Goal: Find specific page/section: Find specific page/section

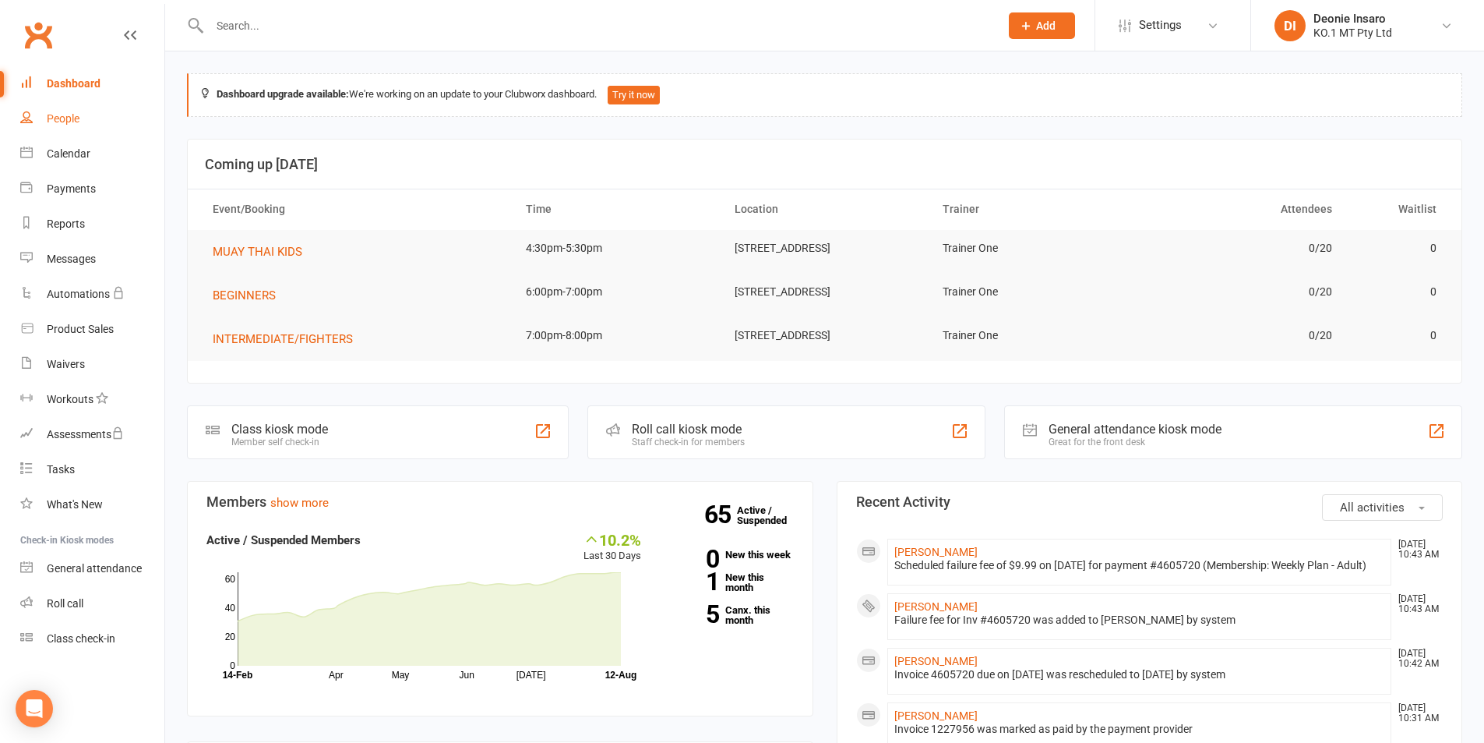
click at [65, 109] on link "People" at bounding box center [92, 118] width 144 height 35
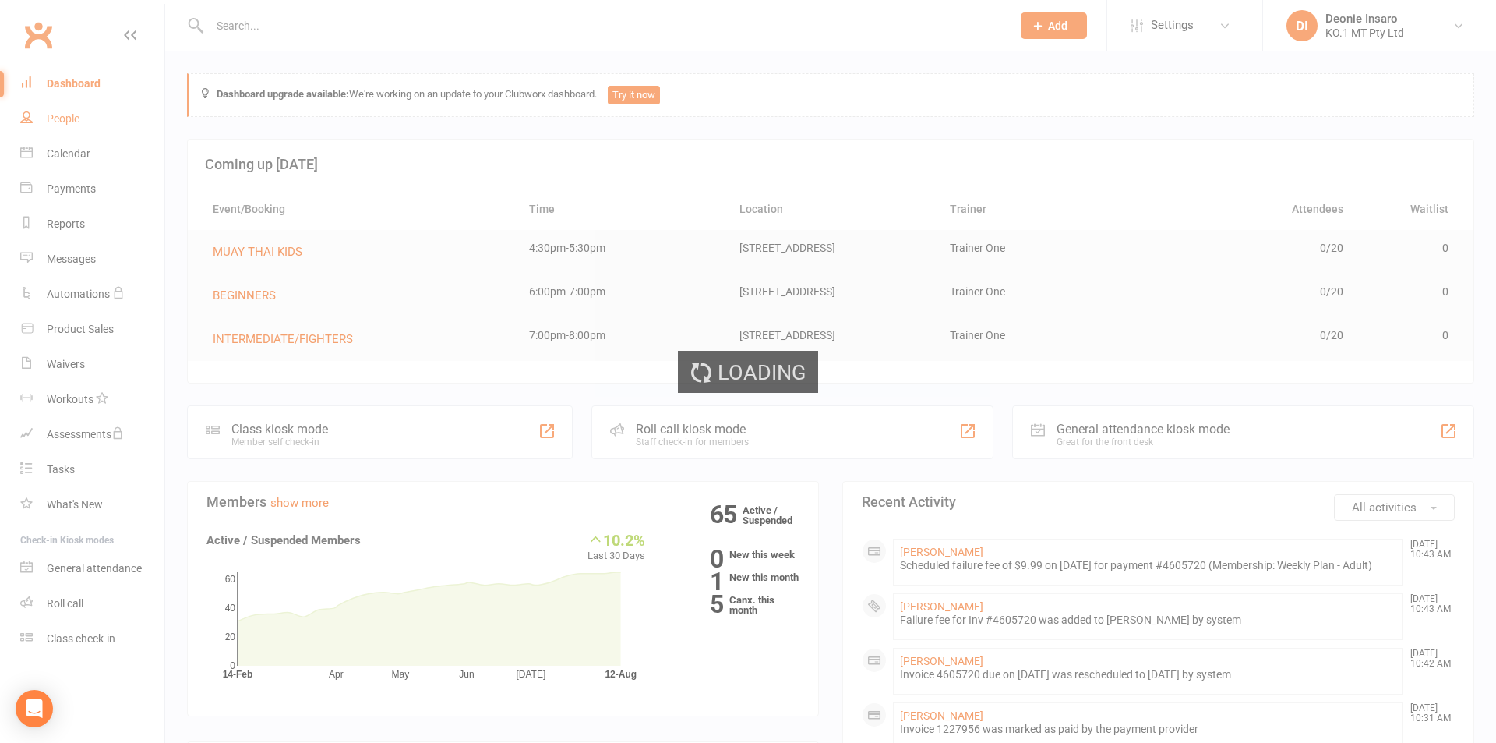
select select "100"
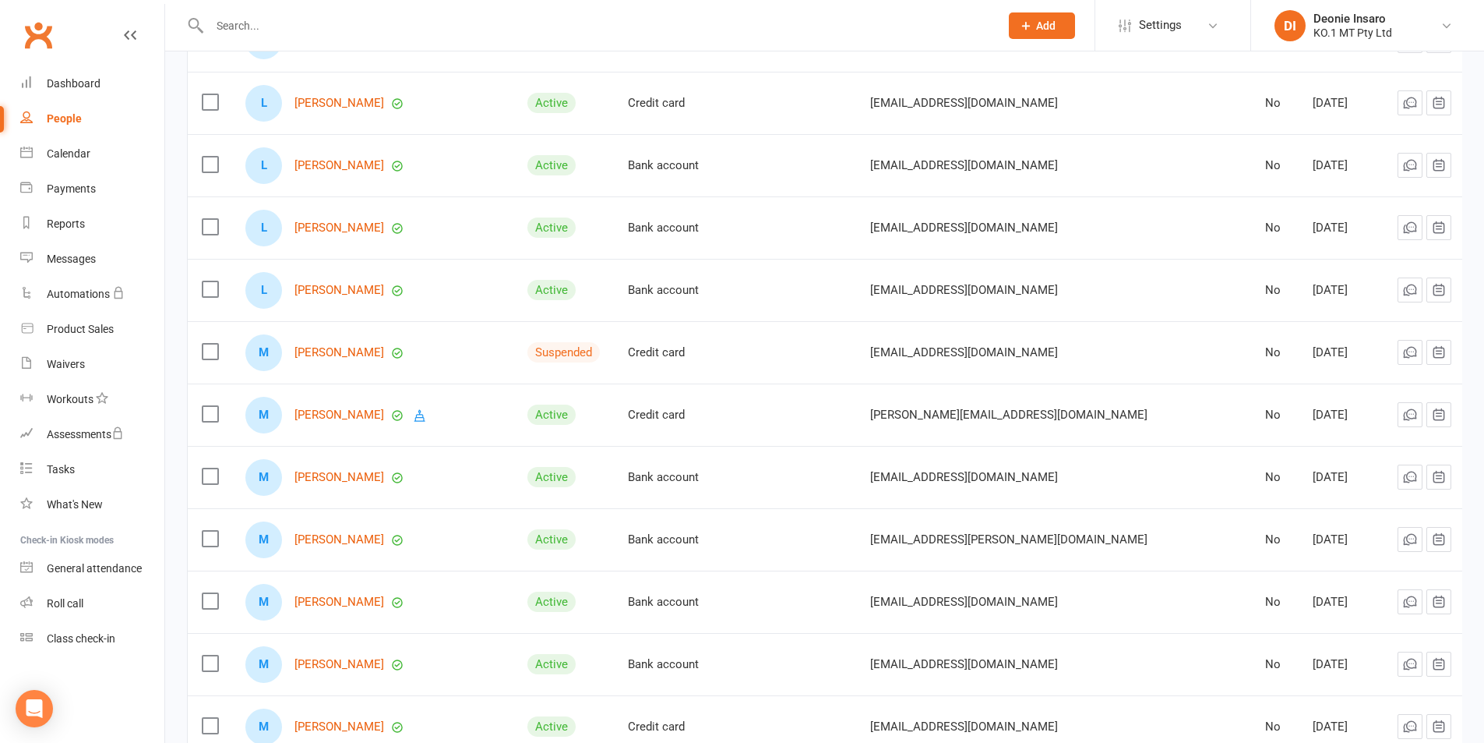
scroll to position [2630, 0]
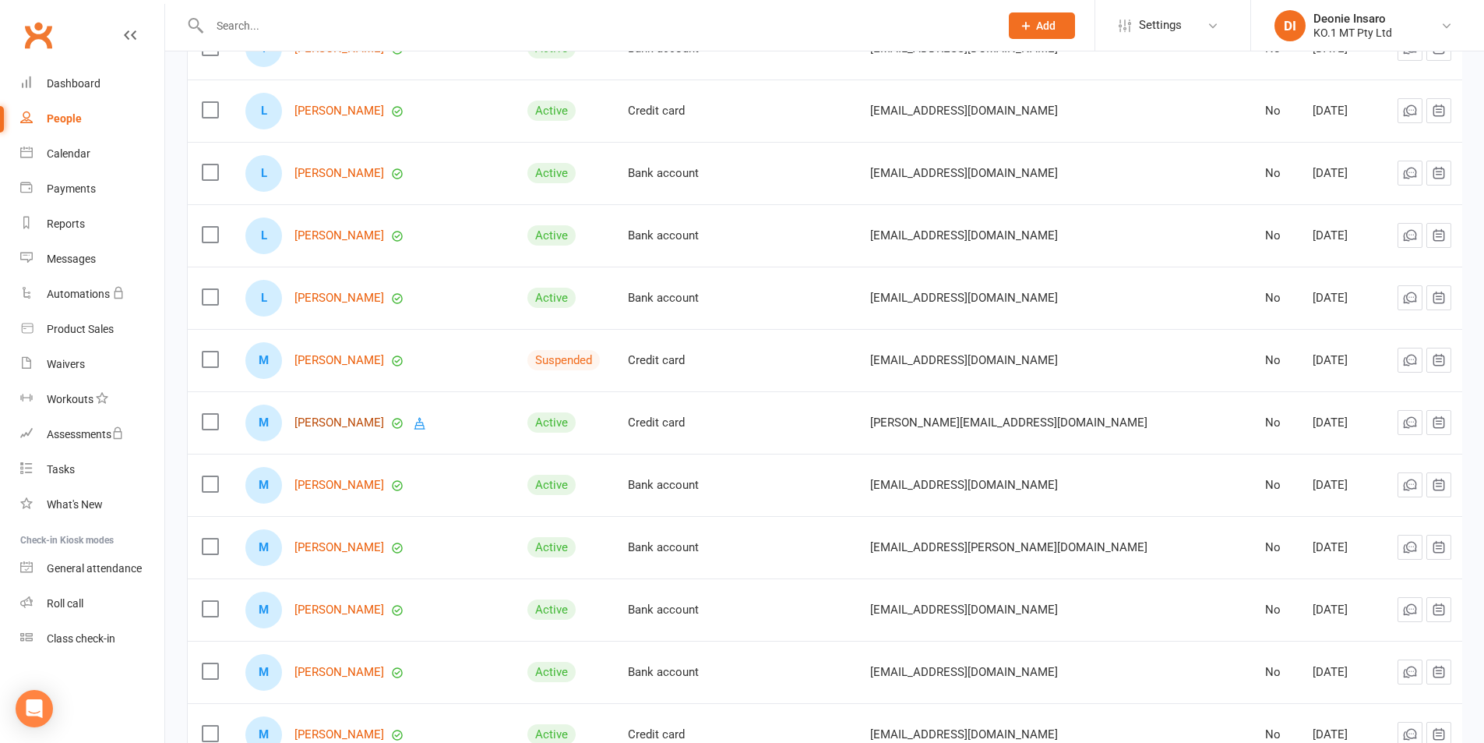
click at [340, 416] on link "[PERSON_NAME]" at bounding box center [340, 422] width 90 height 13
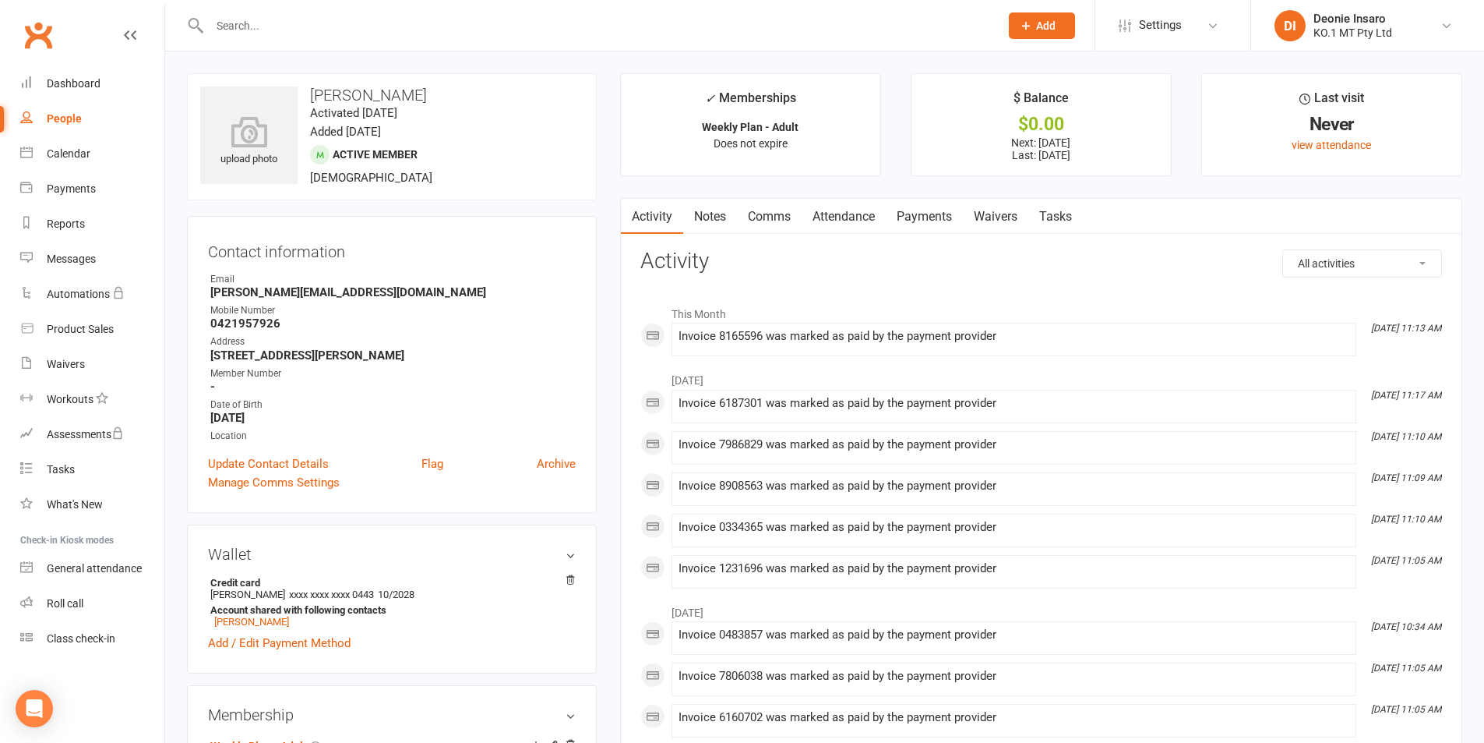
click at [69, 111] on link "People" at bounding box center [92, 118] width 144 height 35
select select "100"
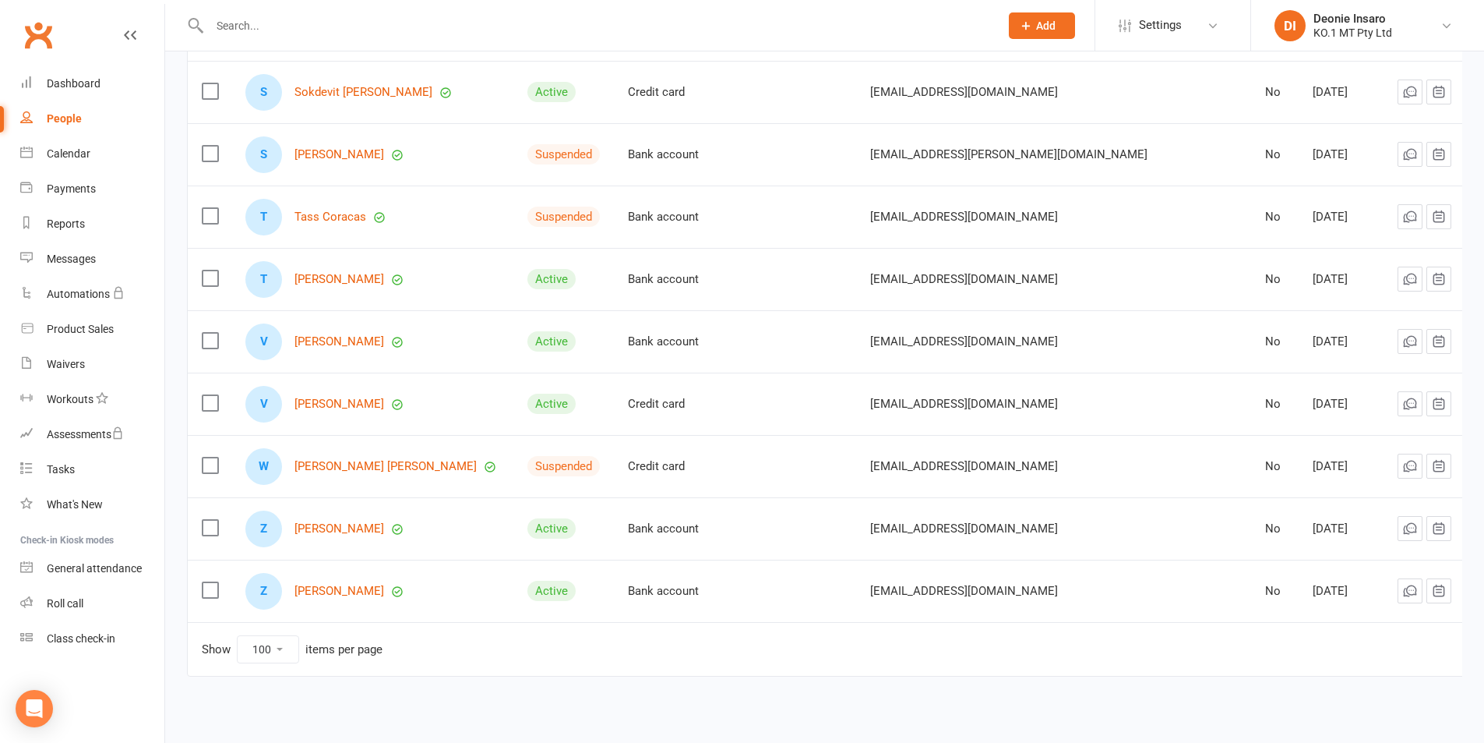
scroll to position [3721, 0]
